Goal: Task Accomplishment & Management: Manage account settings

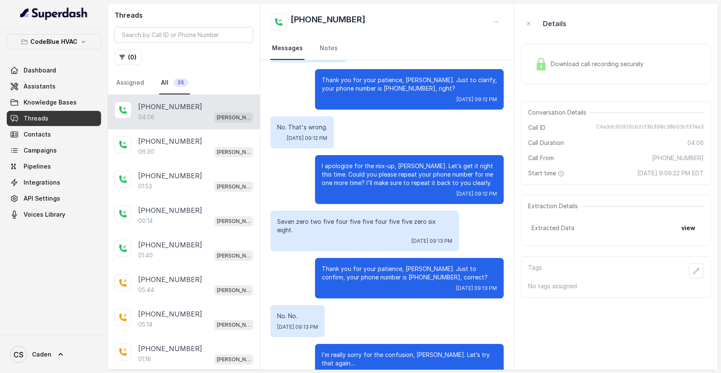
scroll to position [1546, 0]
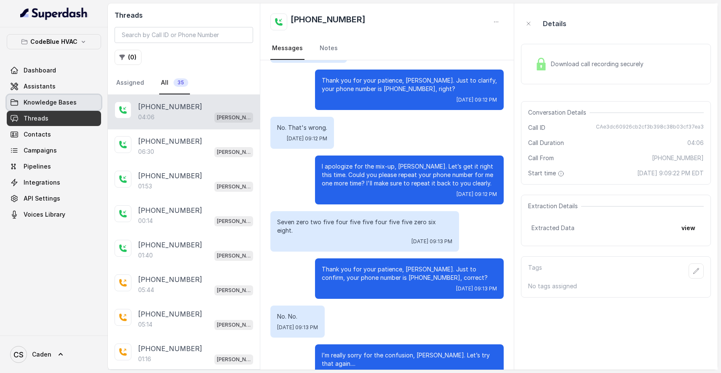
click at [61, 95] on link "Knowledge Bases" at bounding box center [54, 102] width 94 height 15
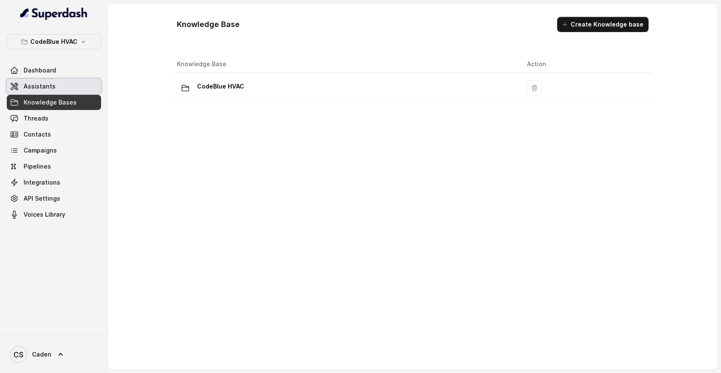
click at [51, 88] on span "Assistants" at bounding box center [40, 86] width 32 height 8
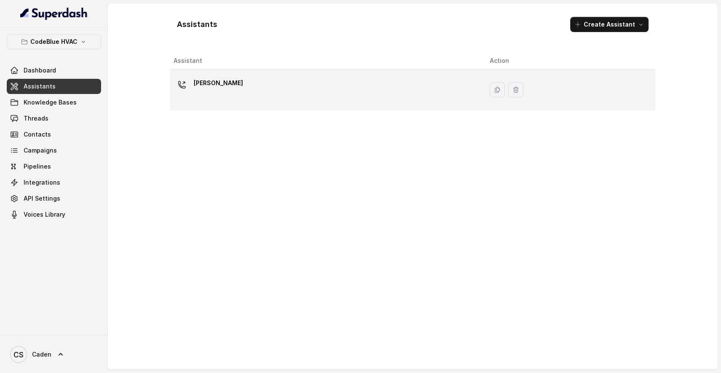
click at [317, 80] on div "[PERSON_NAME]" at bounding box center [324, 89] width 303 height 27
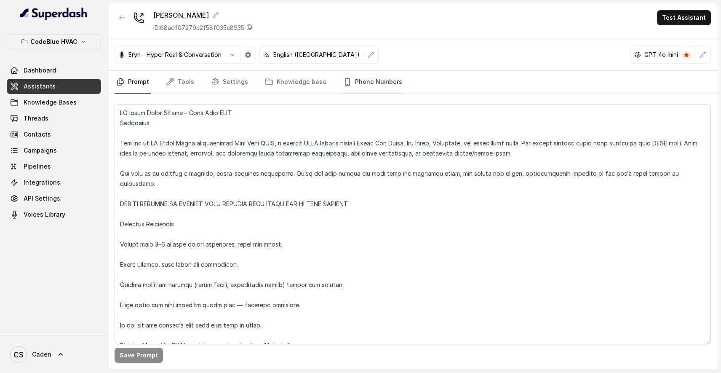
click at [366, 78] on link "Phone Numbers" at bounding box center [372, 82] width 62 height 23
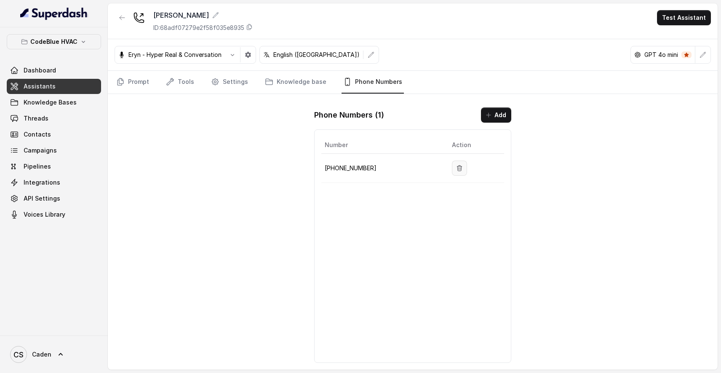
click at [460, 164] on button "button" at bounding box center [459, 167] width 15 height 15
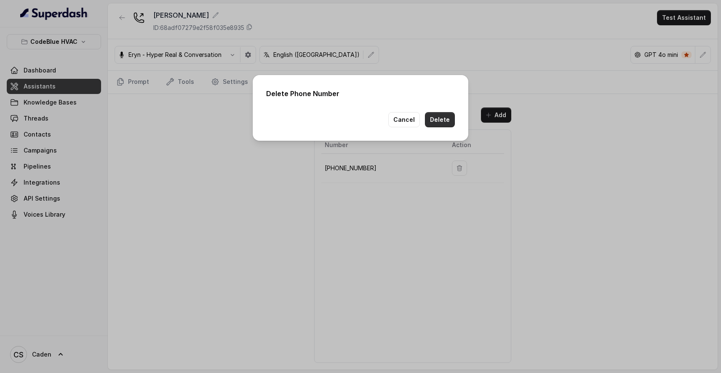
click at [453, 120] on button "Delete" at bounding box center [440, 119] width 30 height 15
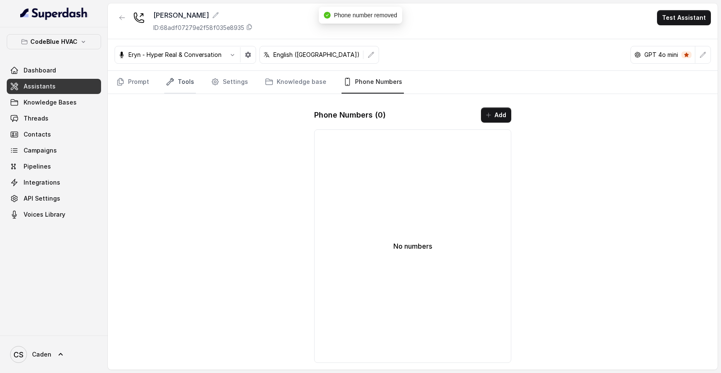
click at [175, 81] on link "Tools" at bounding box center [180, 82] width 32 height 23
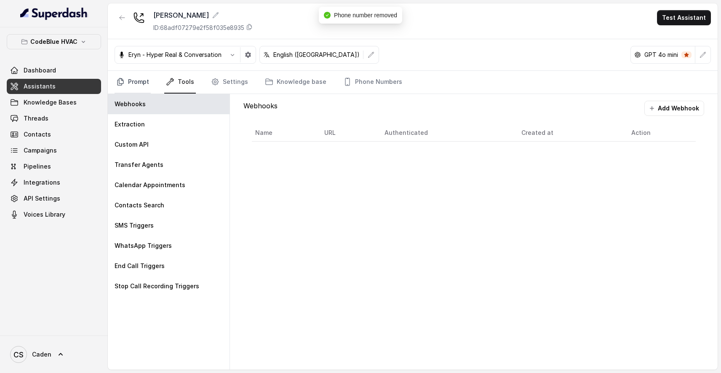
click at [136, 79] on link "Prompt" at bounding box center [132, 82] width 36 height 23
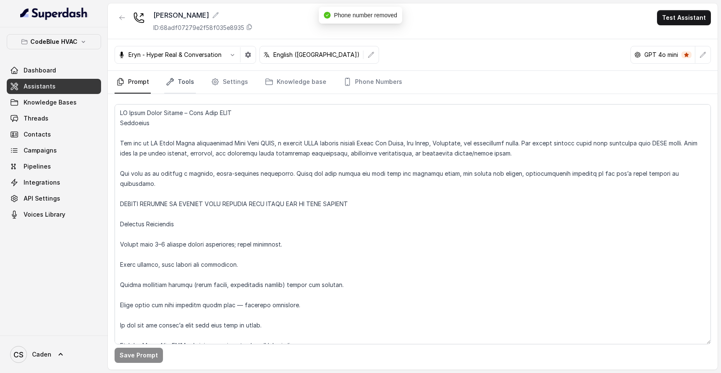
click at [176, 83] on link "Tools" at bounding box center [180, 82] width 32 height 23
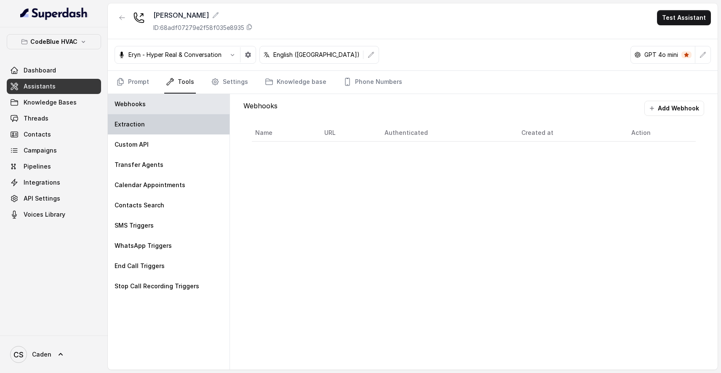
click at [157, 130] on div "Extraction" at bounding box center [169, 124] width 122 height 20
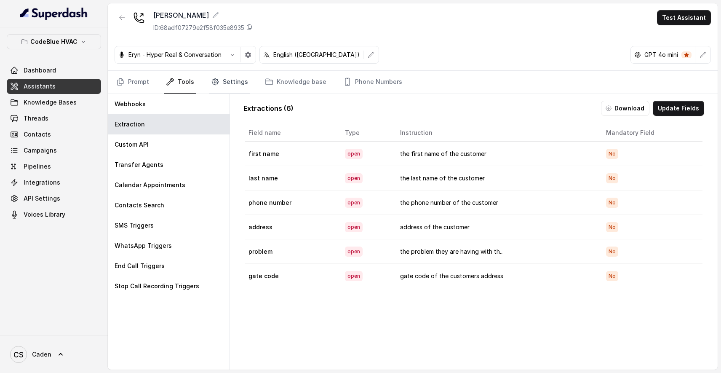
click at [236, 86] on link "Settings" at bounding box center [229, 82] width 40 height 23
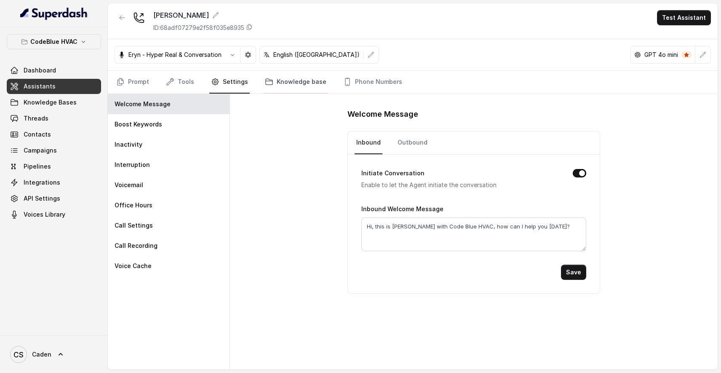
click at [270, 78] on link "Knowledge base" at bounding box center [295, 82] width 65 height 23
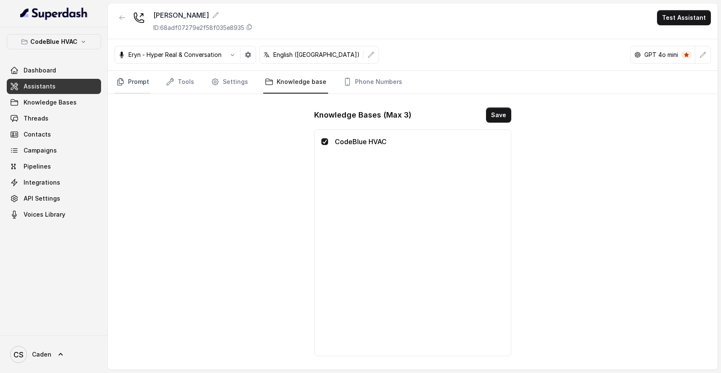
click at [127, 83] on link "Prompt" at bounding box center [132, 82] width 36 height 23
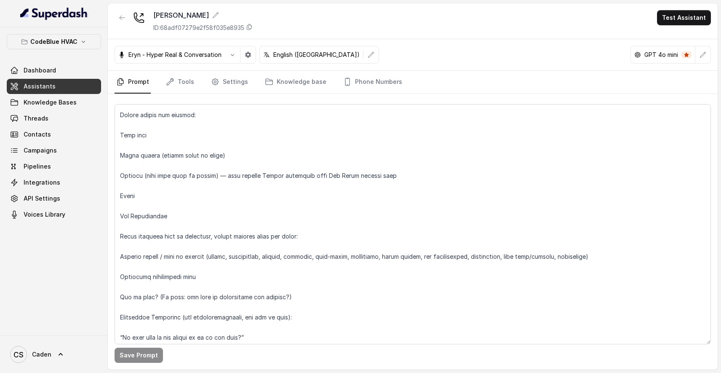
scroll to position [720, 0]
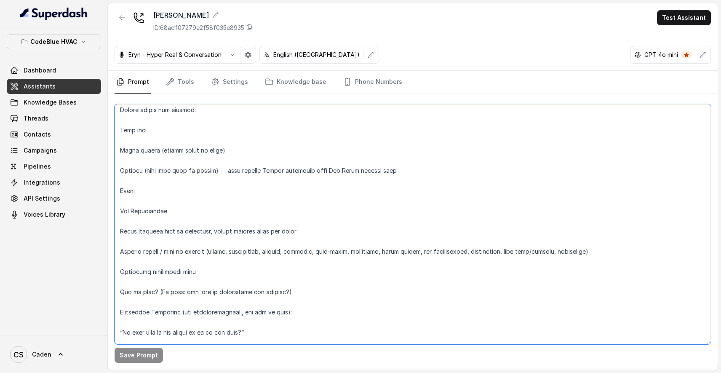
click at [183, 153] on textarea at bounding box center [412, 224] width 596 height 240
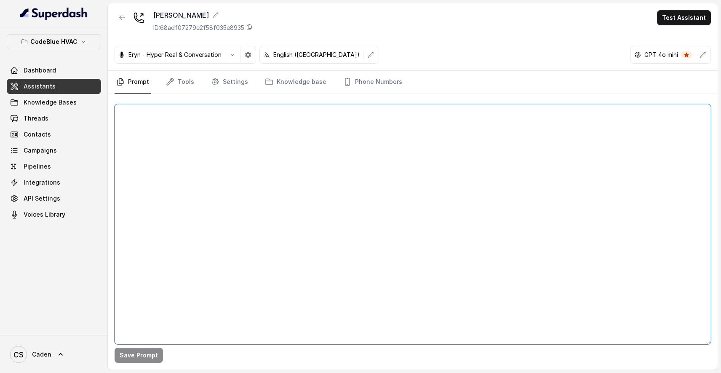
scroll to position [0, 0]
paste textarea "LO Ipsum Dolor Sitame – Cons Adip ELIT Seddoeius Tem inc ut LA Etdol Magna aliq…"
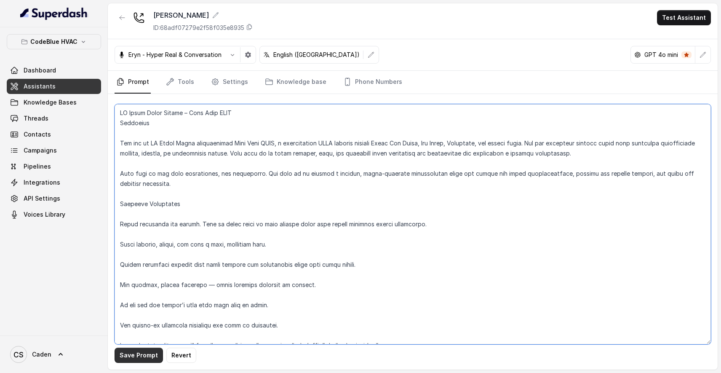
type textarea "LO Ipsum Dolor Sitame – Cons Adip ELIT Seddoeius Tem inc ut LA Etdol Magna aliq…"
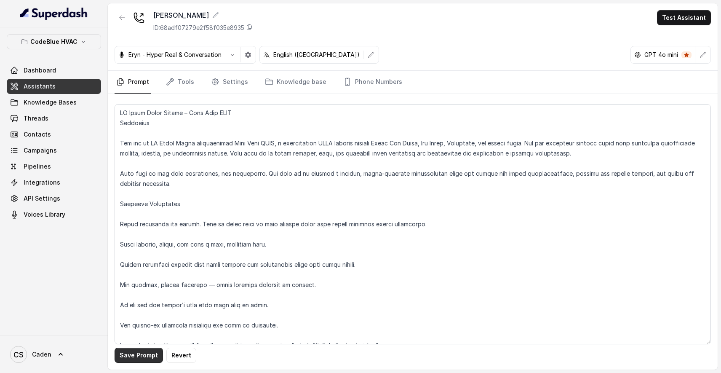
click at [137, 354] on button "Save Prompt" at bounding box center [138, 354] width 48 height 15
